Goal: Task Accomplishment & Management: Use online tool/utility

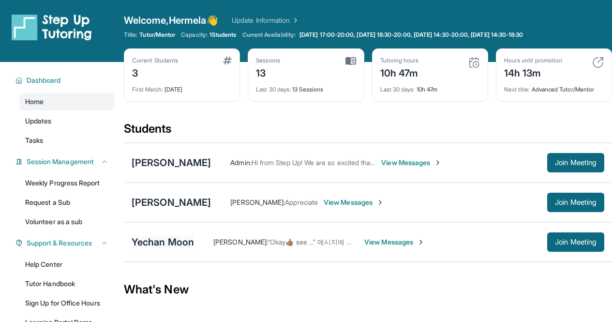
click at [184, 241] on div "Yechan Moon" at bounding box center [163, 242] width 62 height 14
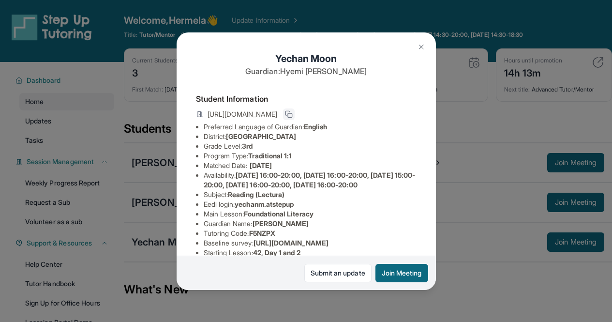
click at [292, 117] on rect at bounding box center [290, 115] width 4 height 4
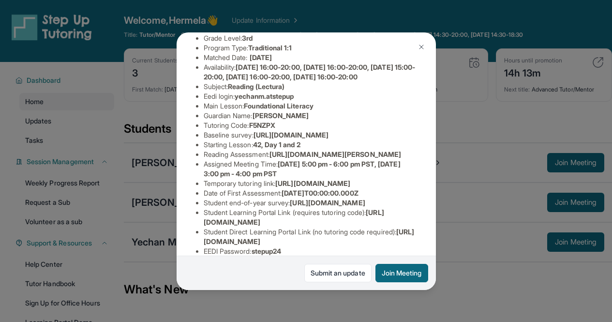
scroll to position [108, 0]
click at [279, 138] on span "https://airtable.com/apprlfn8WjpjBUn2G/shrK0QR6AaNyG5psY?prefill_Type%20of%20Fo…" at bounding box center [290, 134] width 75 height 8
copy li "Baseline survey : https://airtable.com/apprlfn8WjpjBUn2G/shrK0QR6AaNyG5psY?pref…"
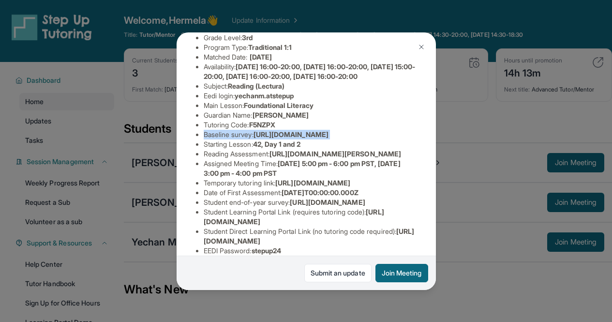
click at [306, 138] on span "https://airtable.com/apprlfn8WjpjBUn2G/shrK0QR6AaNyG5psY?prefill_Type%20of%20Fo…" at bounding box center [290, 134] width 75 height 8
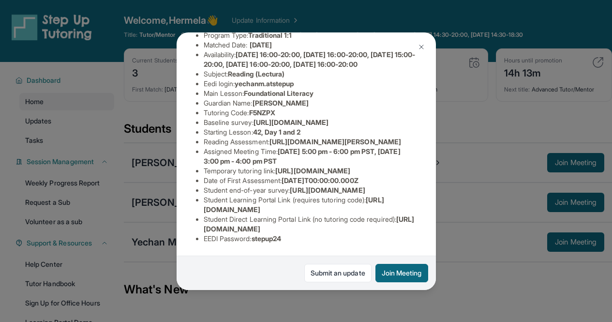
scroll to position [156, 0]
click at [263, 136] on span "42, Day 1 and 2" at bounding box center [276, 132] width 47 height 8
drag, startPoint x: 276, startPoint y: 152, endPoint x: 276, endPoint y: 159, distance: 7.3
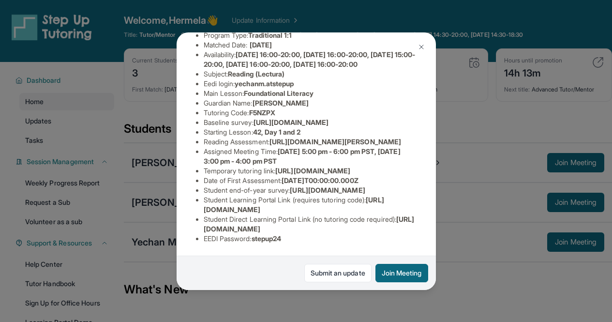
click at [276, 146] on li "Reading Assessment : https://ql1qcxwx.paperform.co/?id=2025-s12786&name=Yechan%…" at bounding box center [310, 142] width 213 height 10
copy span "https://ql1qcxwx.paperform.co/?id=2025-"
click at [275, 146] on span "https://ql1qcxwx.paperform.co/?id=2025-s12786&name=Yechan%20Moon&grade=3rd&wind…" at bounding box center [335, 141] width 132 height 8
drag, startPoint x: 276, startPoint y: 153, endPoint x: 407, endPoint y: 171, distance: 132.7
click at [407, 146] on li "Reading Assessment : https://ql1qcxwx.paperform.co/?id=2025-s12786&name=Yechan%…" at bounding box center [310, 142] width 213 height 10
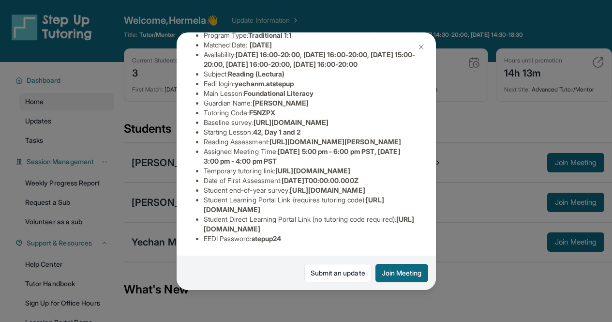
copy span "https://ql1qcxwx.paperform.co/?id=2025-s12786&name=Yechan%20Moon&grade=3rd&wind…"
click at [420, 46] on img at bounding box center [421, 47] width 8 height 8
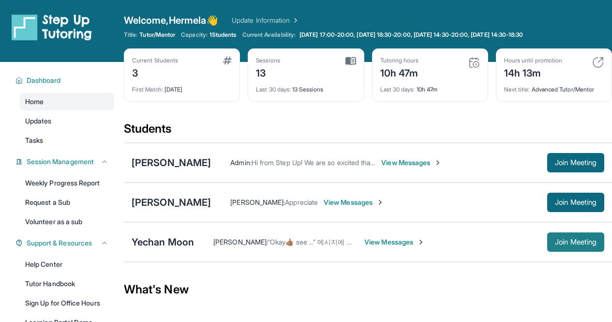
click at [560, 236] on button "Join Meeting" at bounding box center [575, 241] width 57 height 19
click at [257, 291] on div "What's New" at bounding box center [368, 289] width 488 height 43
click at [560, 237] on button "Join Meeting" at bounding box center [575, 241] width 57 height 19
click at [167, 240] on div "Yechan Moon" at bounding box center [163, 242] width 62 height 14
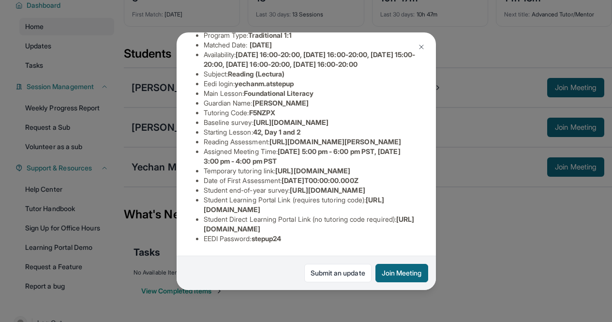
scroll to position [75, 0]
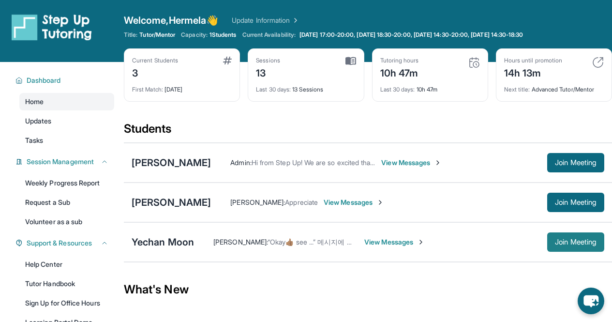
click at [555, 242] on span "Join Meeting" at bounding box center [576, 242] width 42 height 6
